Goal: Information Seeking & Learning: Learn about a topic

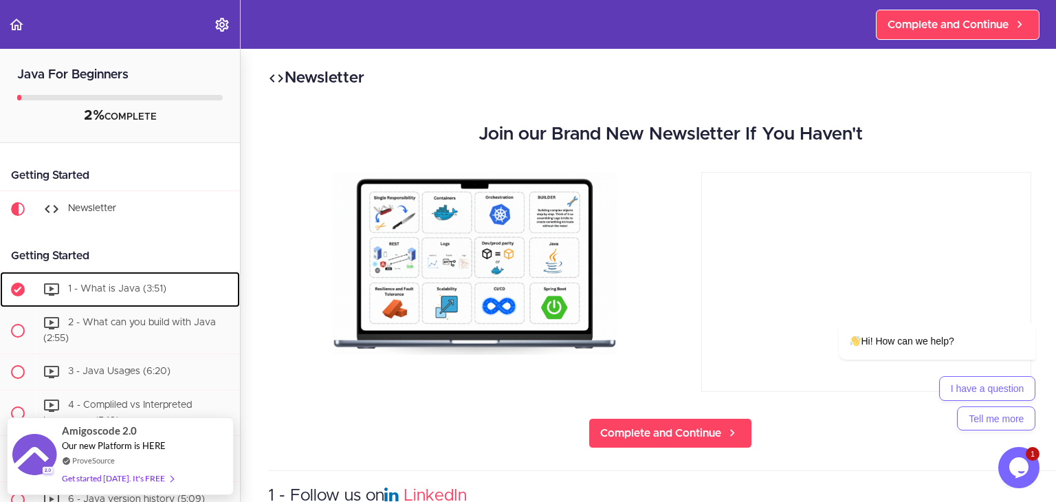
click at [116, 287] on span "1 - What is Java (3:51)" at bounding box center [117, 289] width 98 height 10
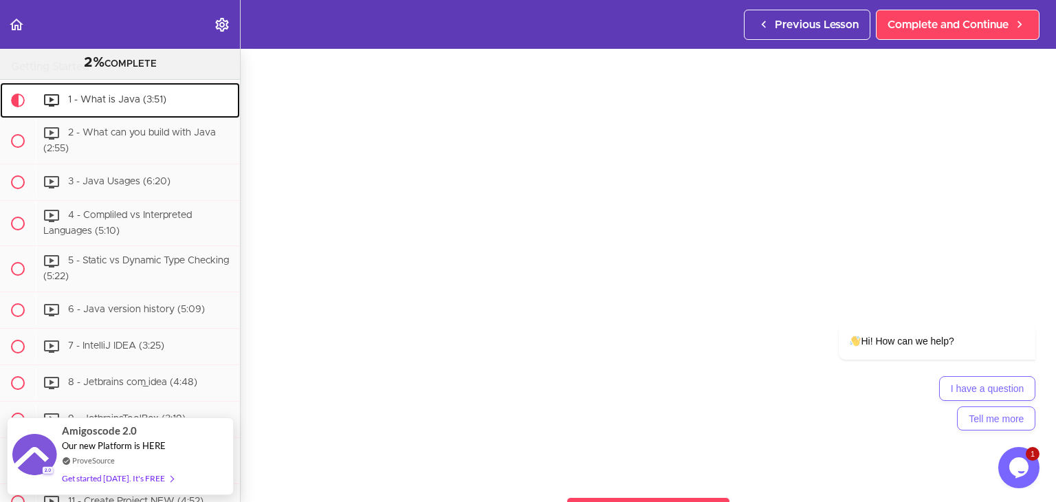
scroll to position [63, 0]
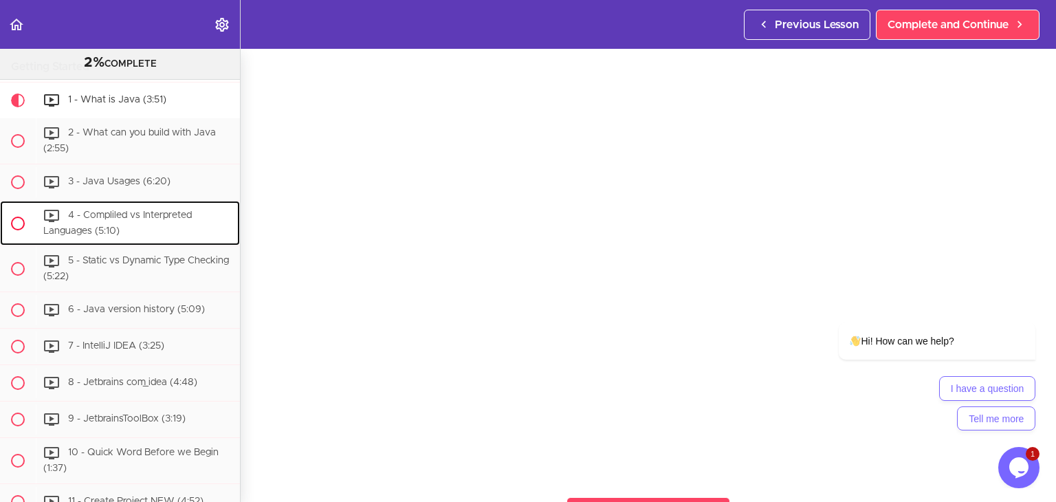
click at [113, 217] on span "4 - Compliled vs Interpreted Languages (5:10)" at bounding box center [117, 222] width 149 height 25
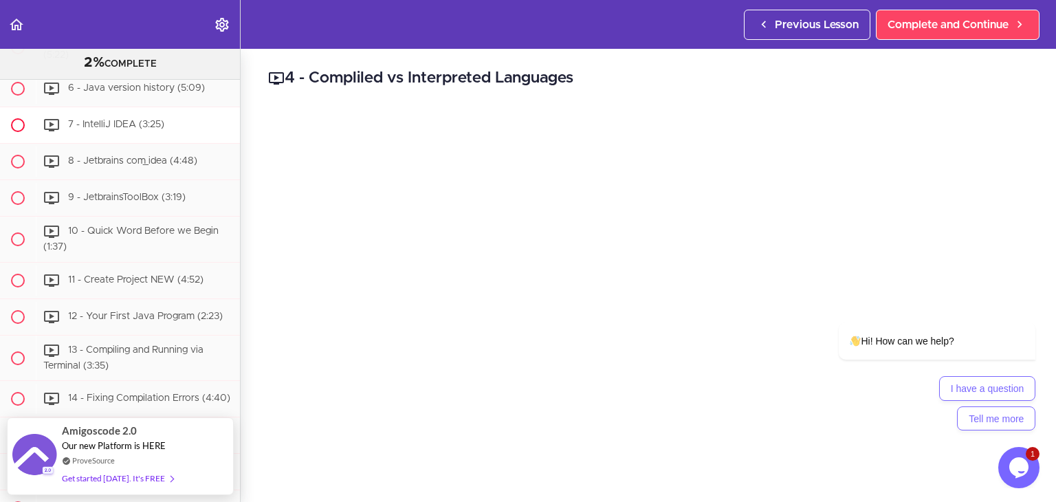
scroll to position [396, 0]
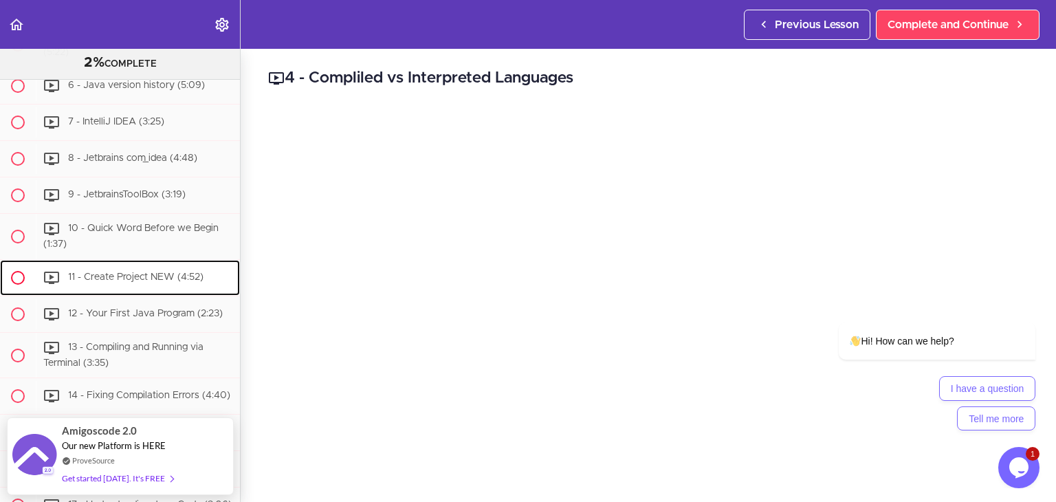
click at [155, 263] on div "11 - Create Project NEW (4:52)" at bounding box center [138, 278] width 204 height 30
